Goal: Task Accomplishment & Management: Manage account settings

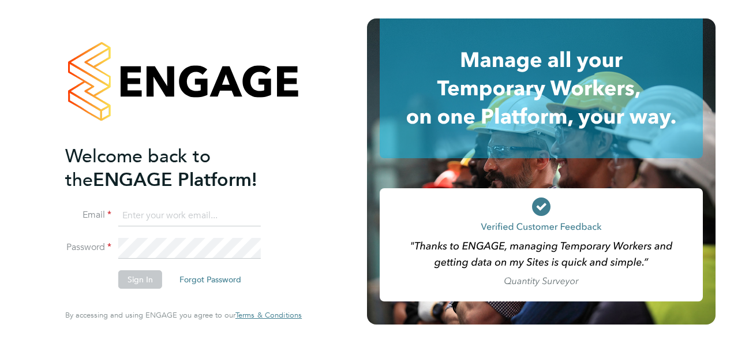
type input "[EMAIL_ADDRESS][PERSON_NAME][DOMAIN_NAME]"
click at [132, 281] on button "Sign In" at bounding box center [140, 279] width 44 height 18
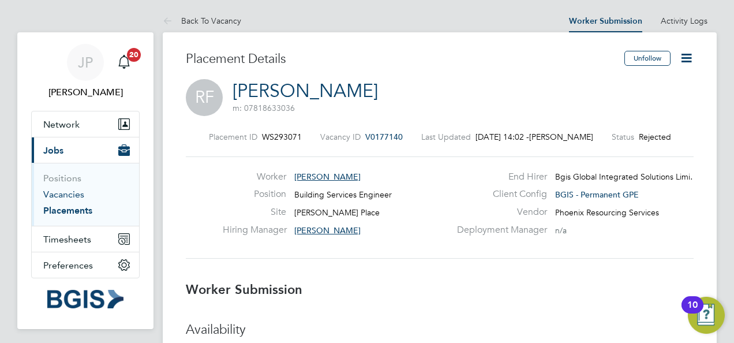
click at [72, 198] on link "Vacancies" at bounding box center [63, 194] width 41 height 11
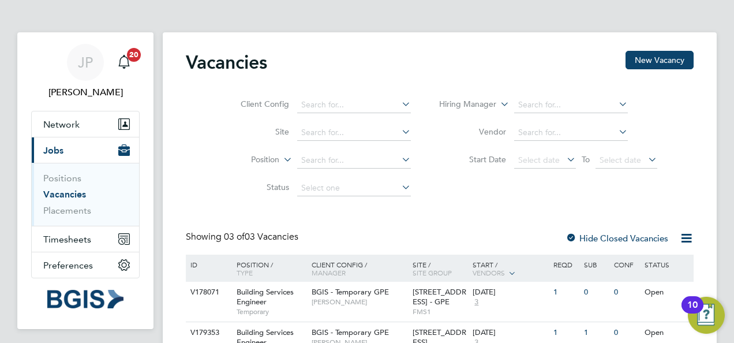
click at [726, 148] on div "JP Jasmin Padmore Notifications 20 Applications: Network Sites Workers Current …" at bounding box center [367, 232] width 734 height 464
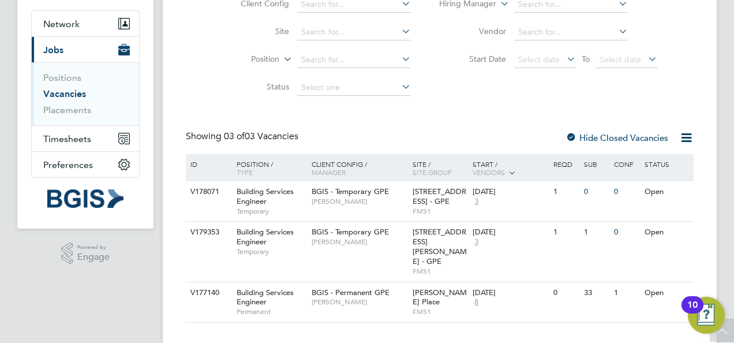
scroll to position [102, 0]
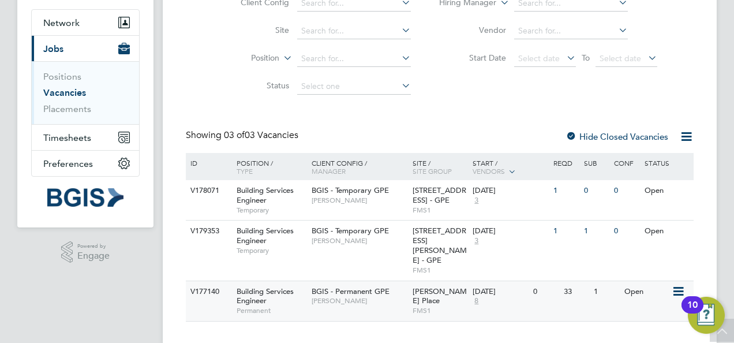
click at [382, 296] on span "Jasmin Padmore" at bounding box center [358, 300] width 95 height 9
click at [365, 296] on span "Jasmin Padmore" at bounding box center [358, 300] width 95 height 9
click at [334, 286] on span "BGIS - Permanent GPE" at bounding box center [350, 291] width 78 height 10
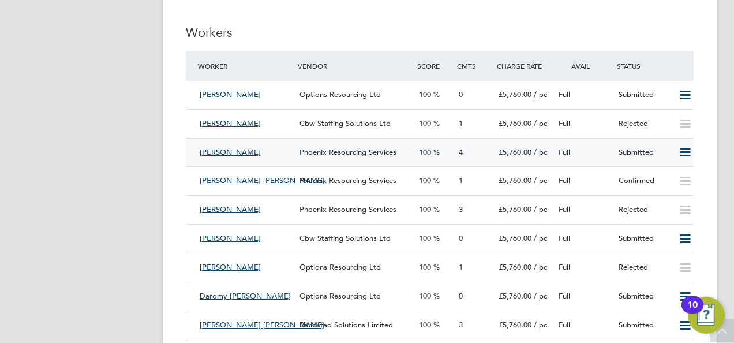
click at [595, 149] on div "Full" at bounding box center [584, 152] width 60 height 19
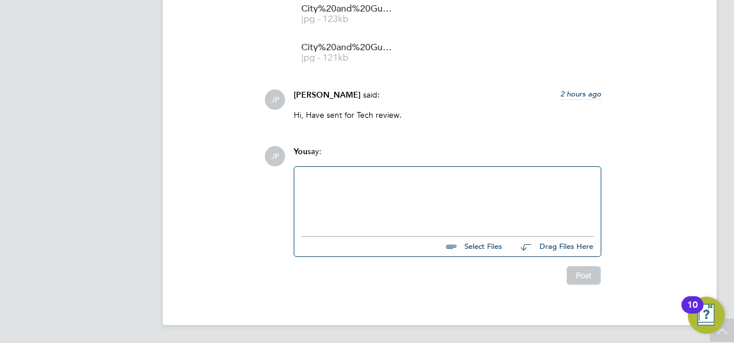
click at [460, 197] on div at bounding box center [447, 199] width 292 height 50
click at [587, 272] on button "Post" at bounding box center [583, 275] width 34 height 18
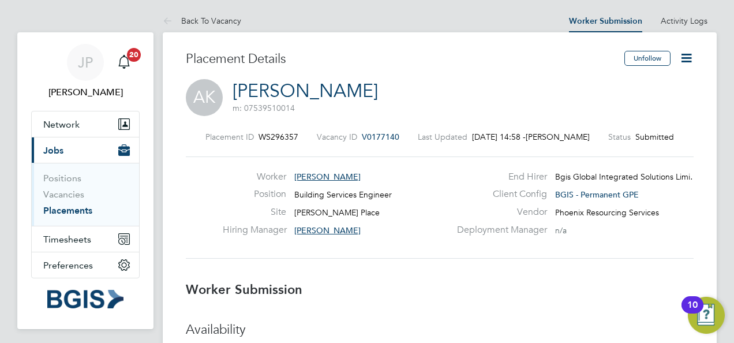
click at [689, 57] on icon at bounding box center [686, 58] width 14 height 14
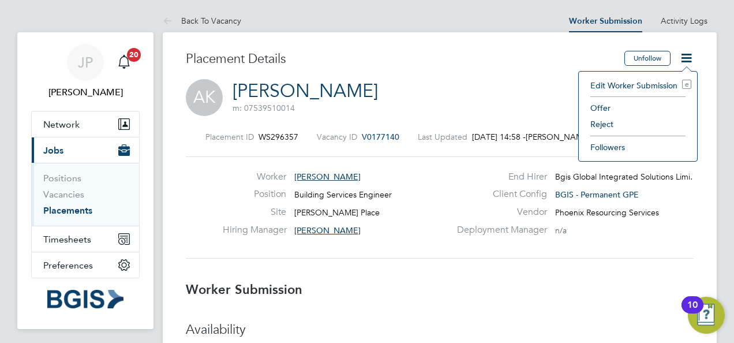
click at [606, 121] on li "Reject" at bounding box center [637, 124] width 107 height 16
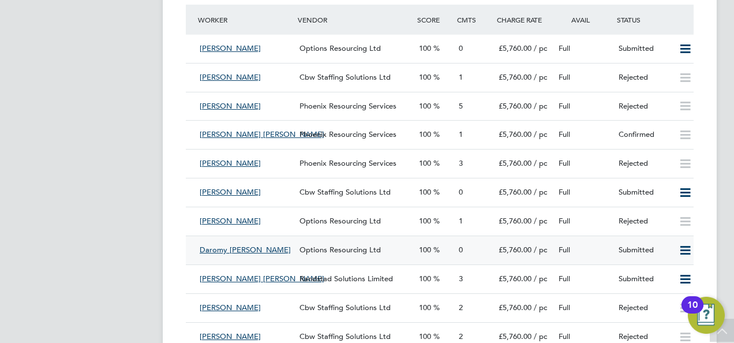
click at [587, 249] on div "Full" at bounding box center [584, 250] width 60 height 19
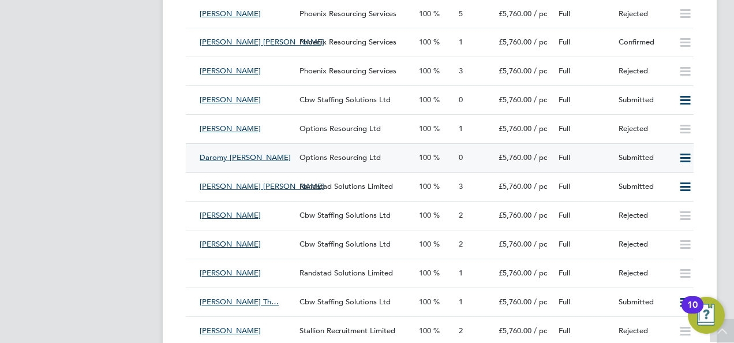
click at [585, 156] on div "Full" at bounding box center [584, 157] width 60 height 19
